Goal: Use online tool/utility: Utilize a website feature to perform a specific function

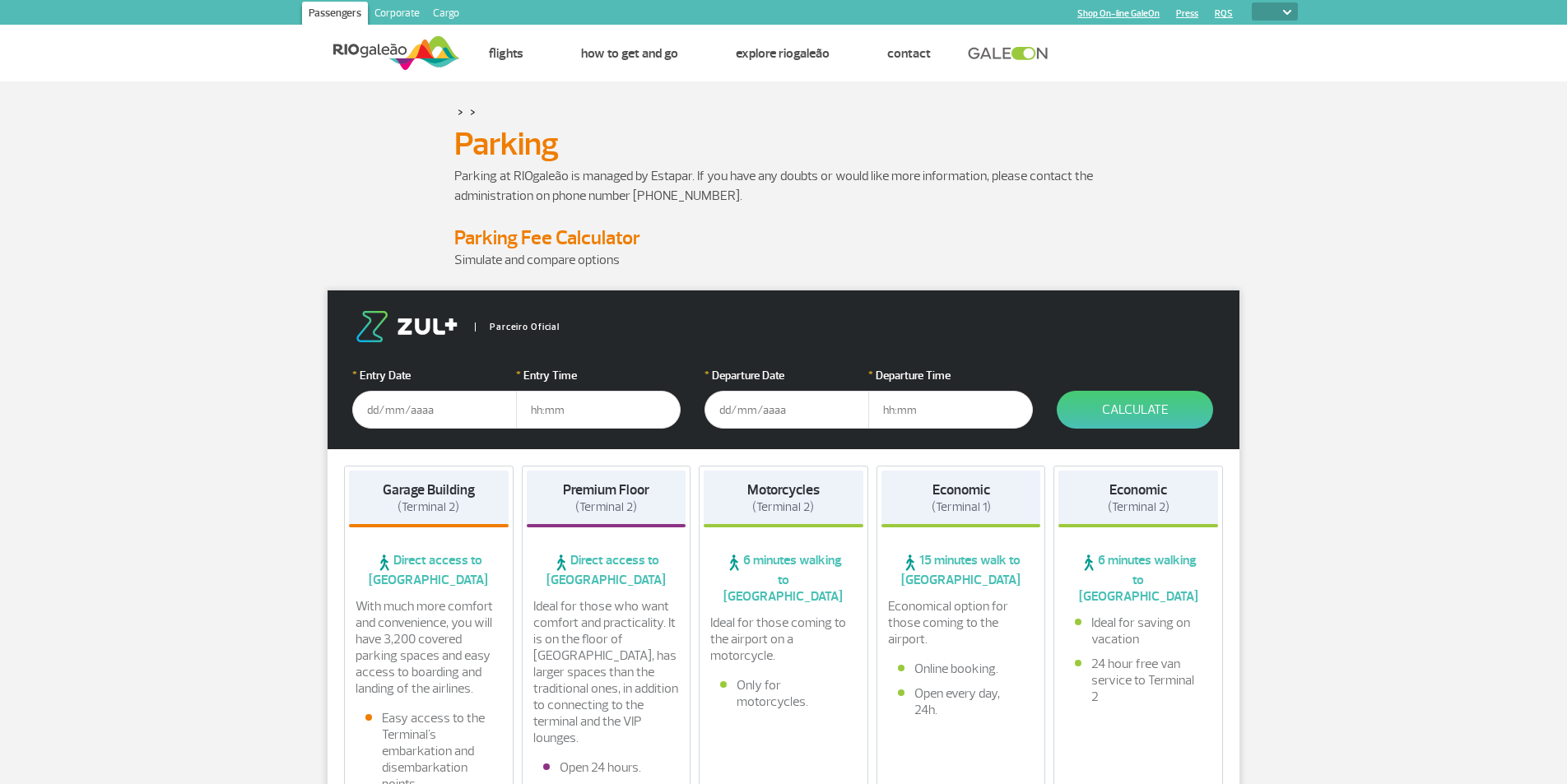
click at [1294, 12] on select "PT ENG ESP" at bounding box center [1274, 11] width 46 height 18
select select "pt-BR"
click at [1252, 3] on select "PT ENG ESP" at bounding box center [1274, 11] width 46 height 18
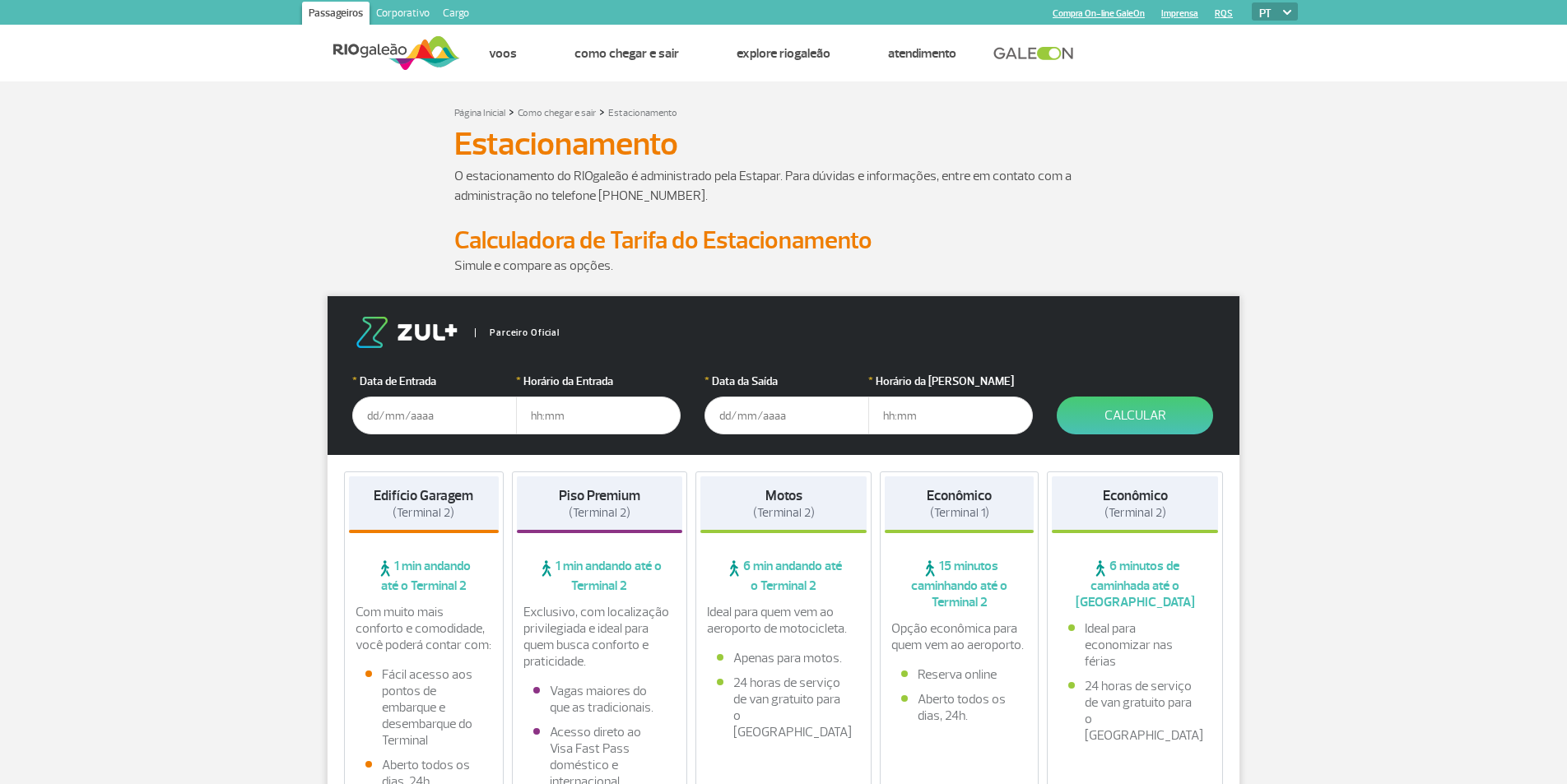
click at [387, 408] on input "text" at bounding box center [435, 415] width 164 height 38
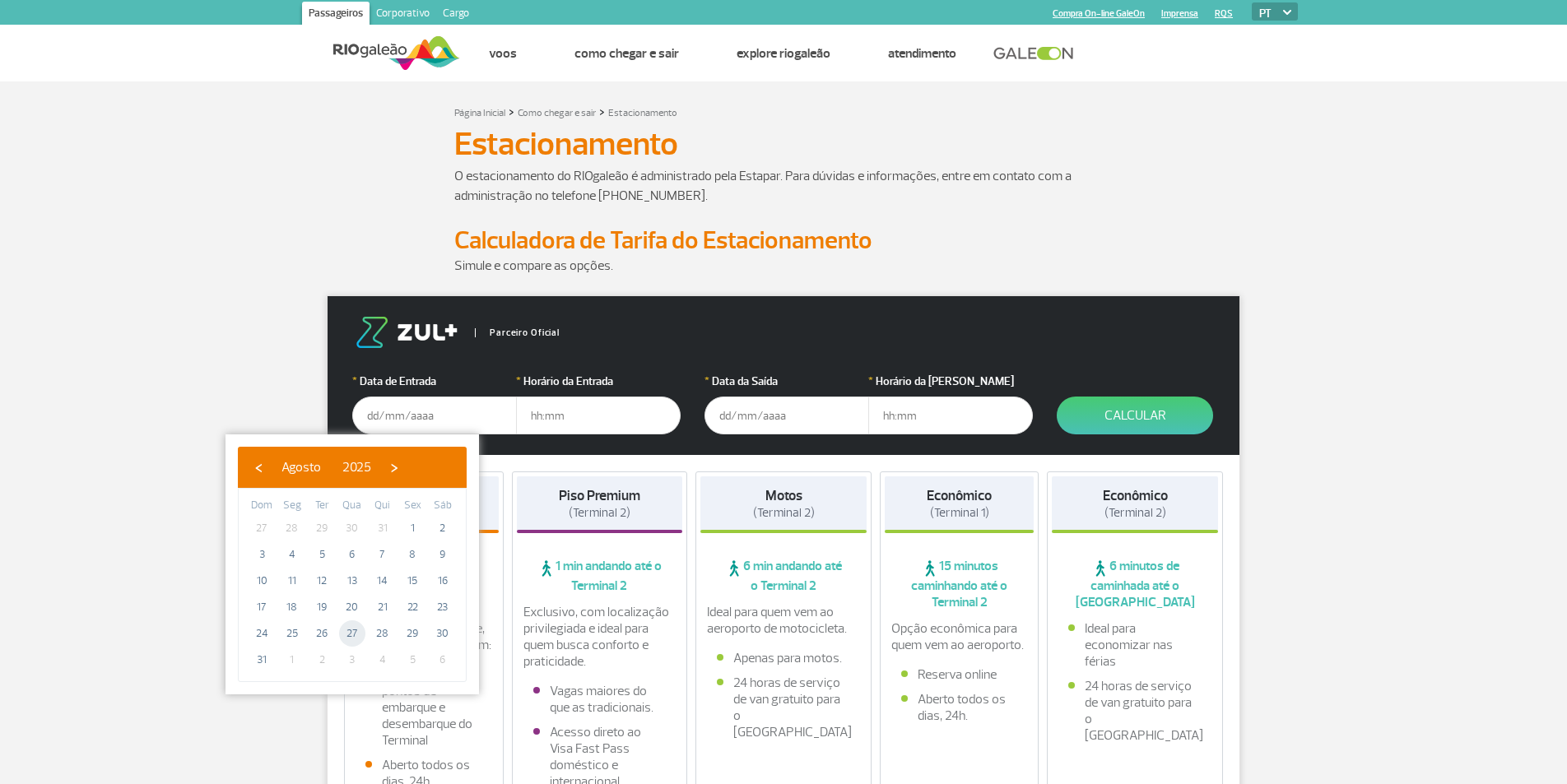
click at [353, 628] on span "27" at bounding box center [352, 633] width 26 height 26
type input "[DATE]"
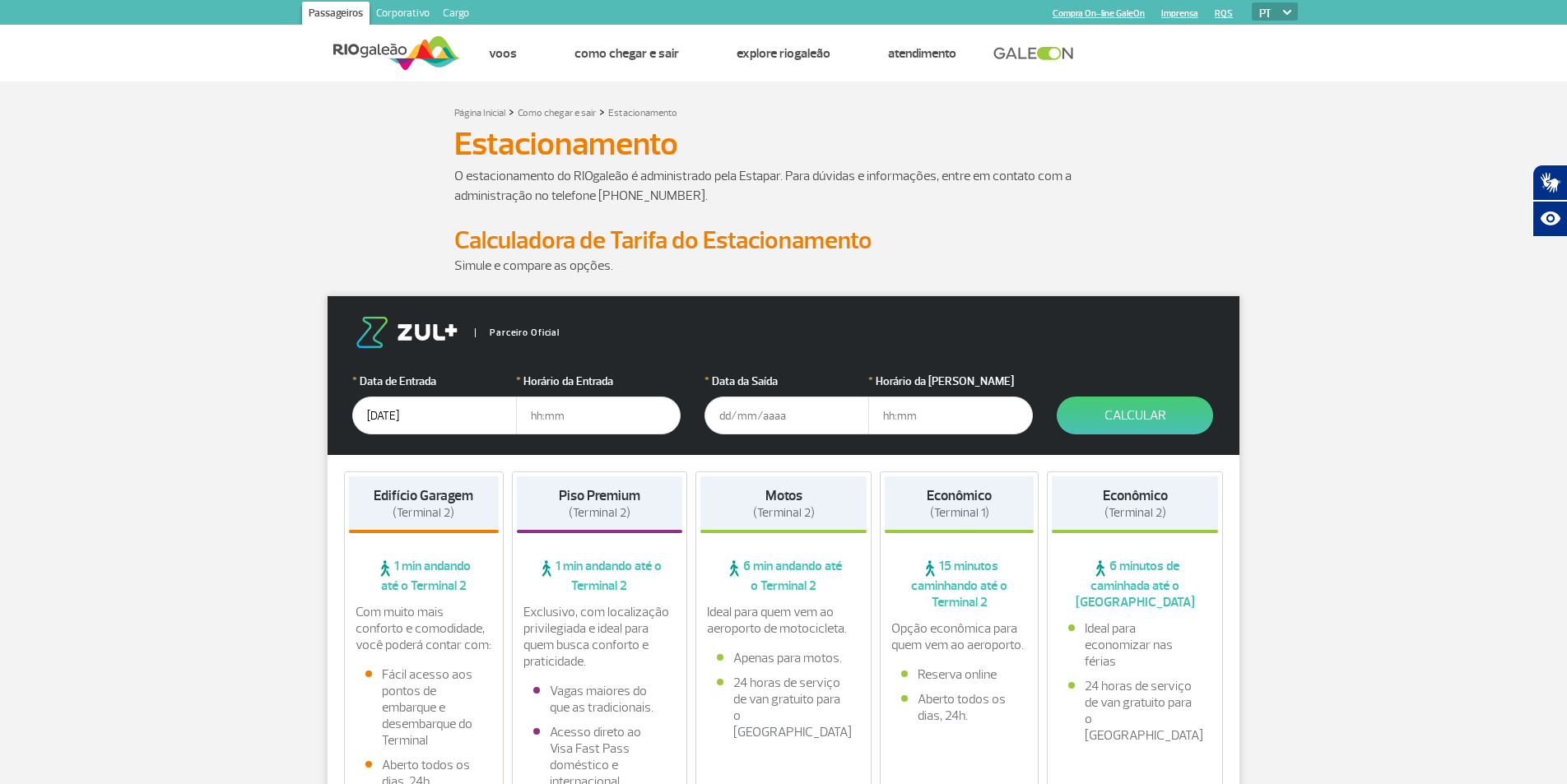
click at [562, 415] on input "text" at bounding box center [598, 415] width 164 height 38
type input "05:00"
click at [852, 420] on input "text" at bounding box center [786, 415] width 164 height 38
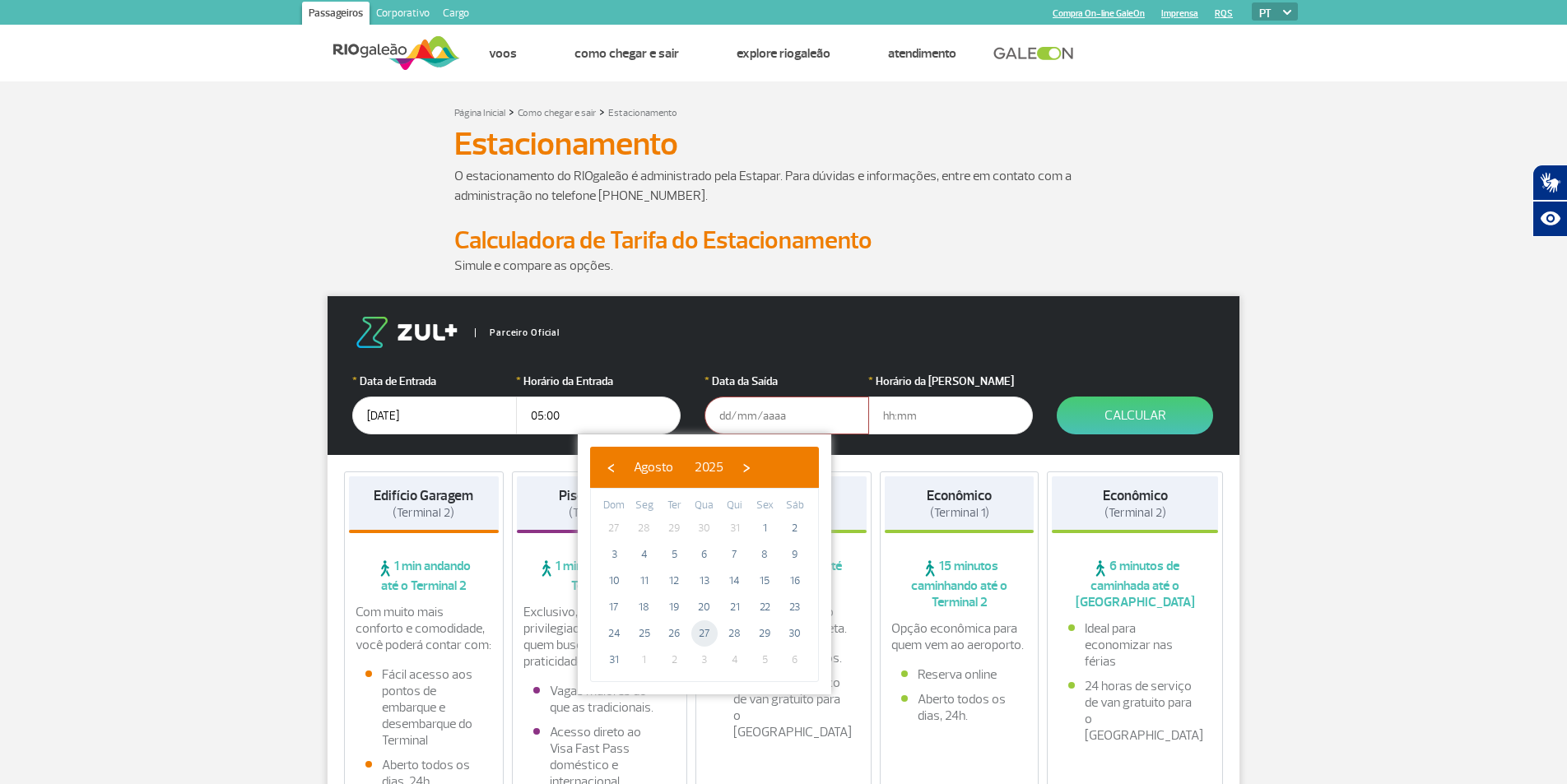
click at [703, 629] on span "27" at bounding box center [704, 633] width 26 height 26
type input "27/08/2025"
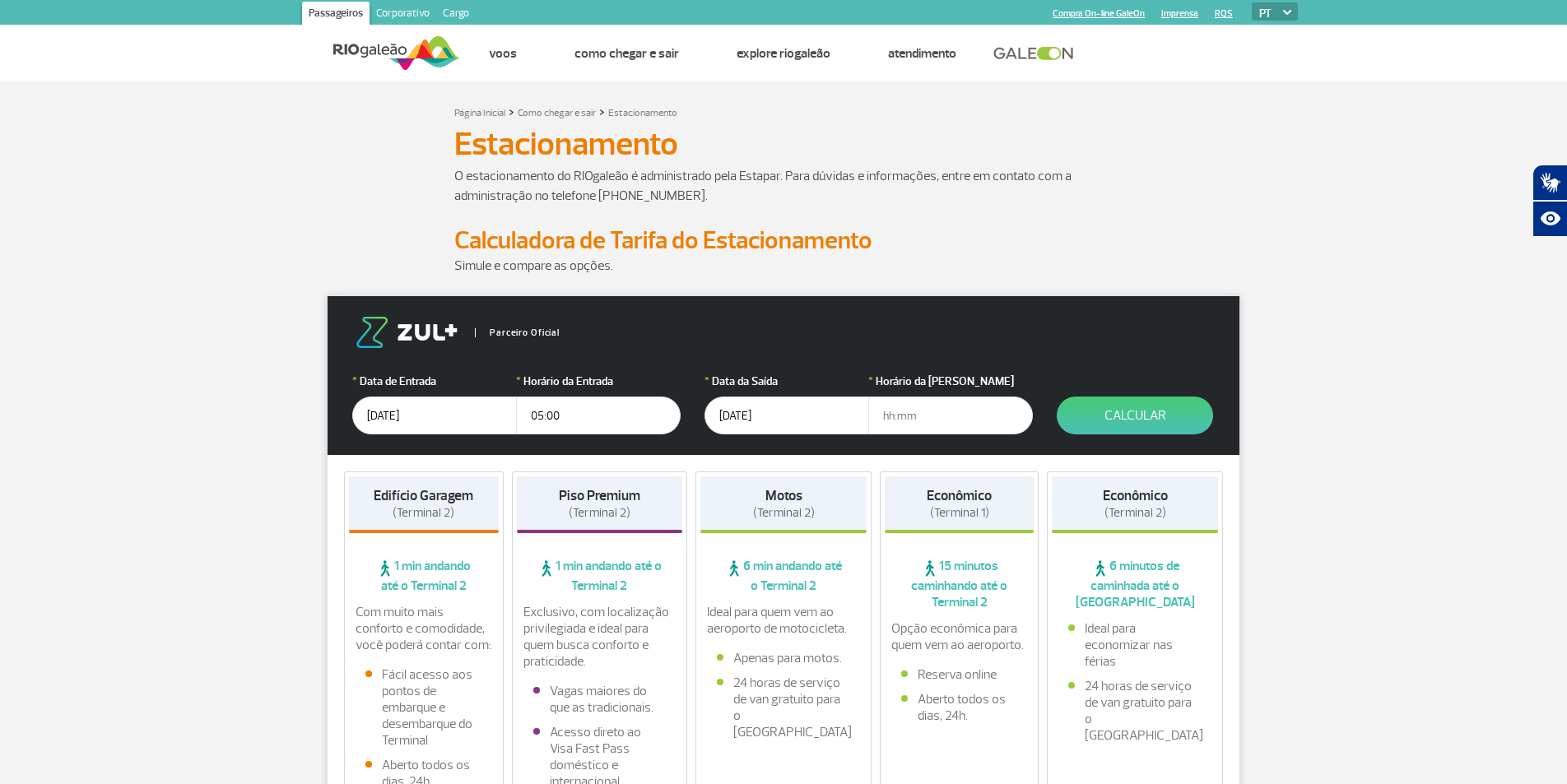
click at [904, 423] on input "text" at bounding box center [950, 415] width 164 height 38
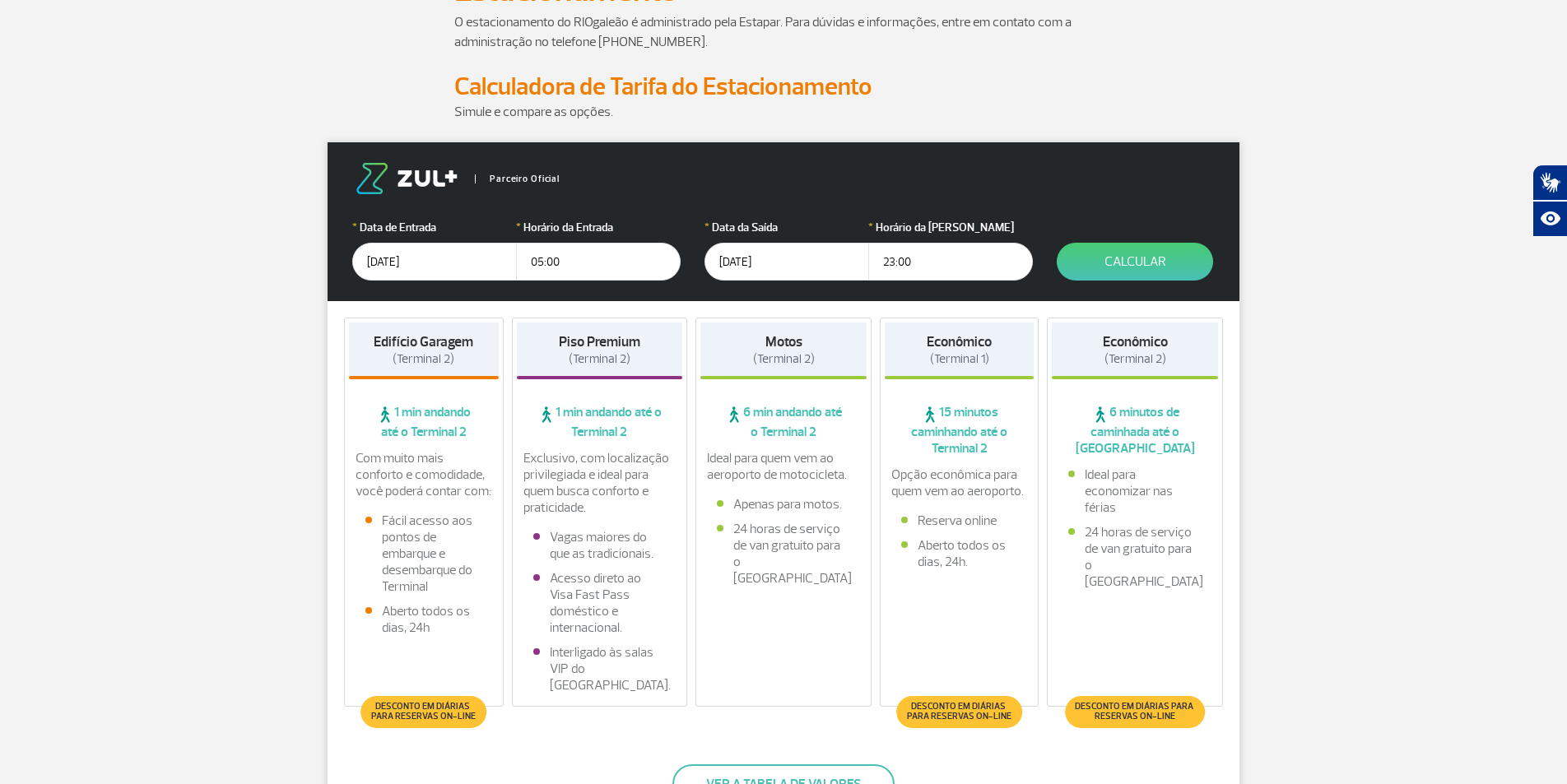
scroll to position [222, 0]
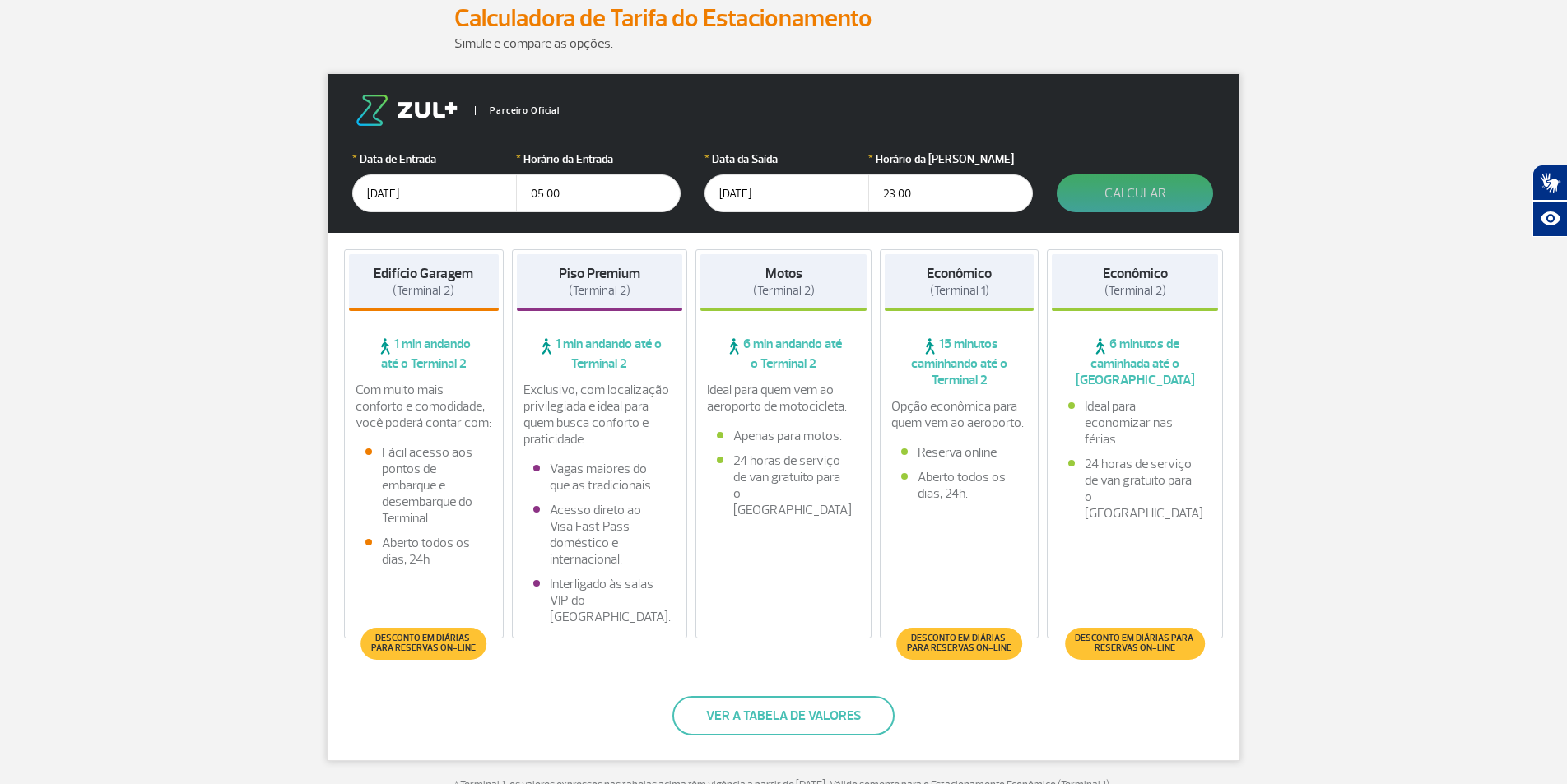
type input "23:00"
click at [1185, 199] on button "Calcular" at bounding box center [1135, 193] width 157 height 38
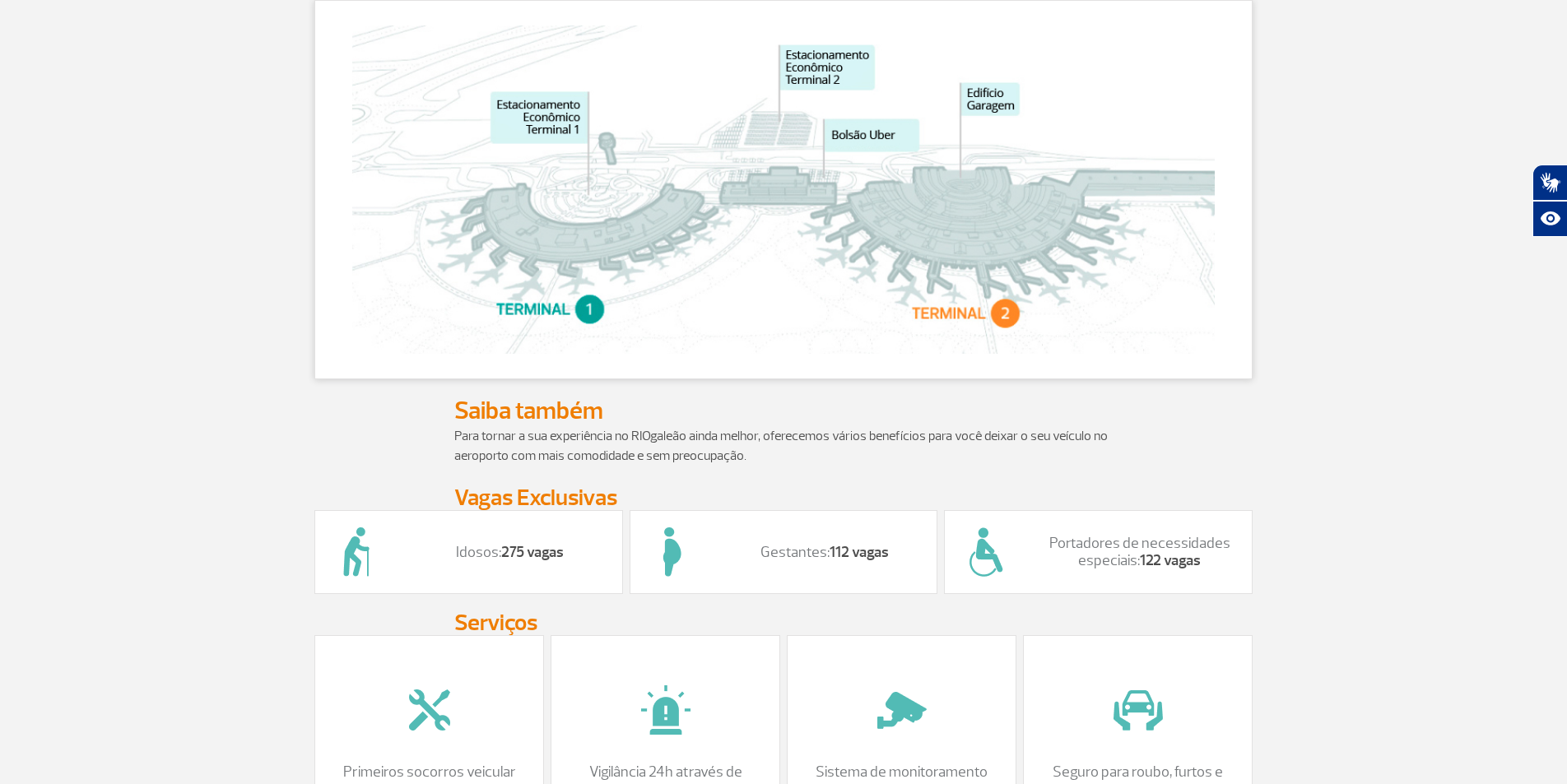
scroll to position [32, 0]
